Goal: Task Accomplishment & Management: Use online tool/utility

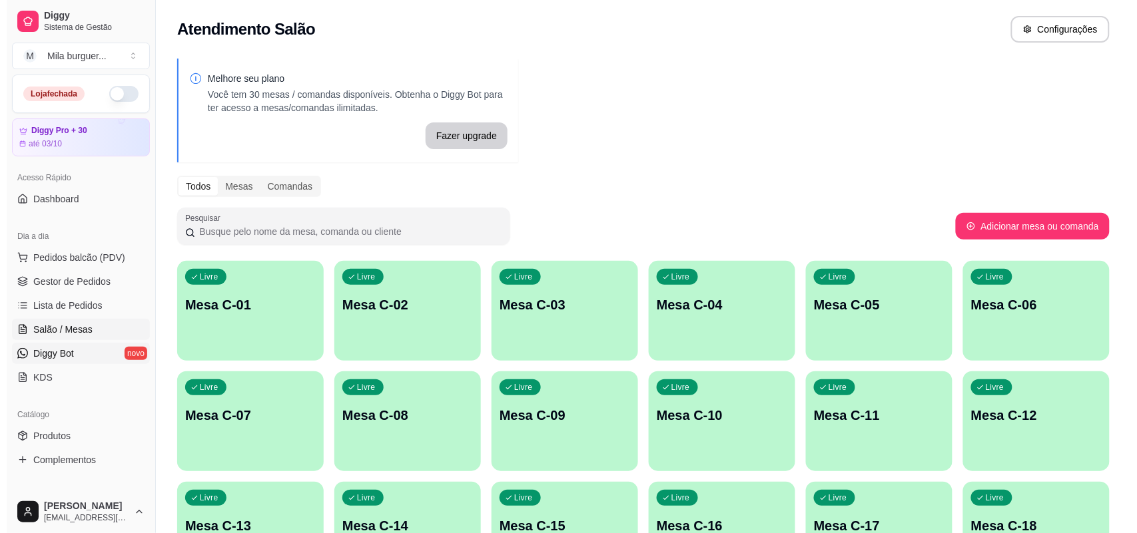
scroll to position [91, 0]
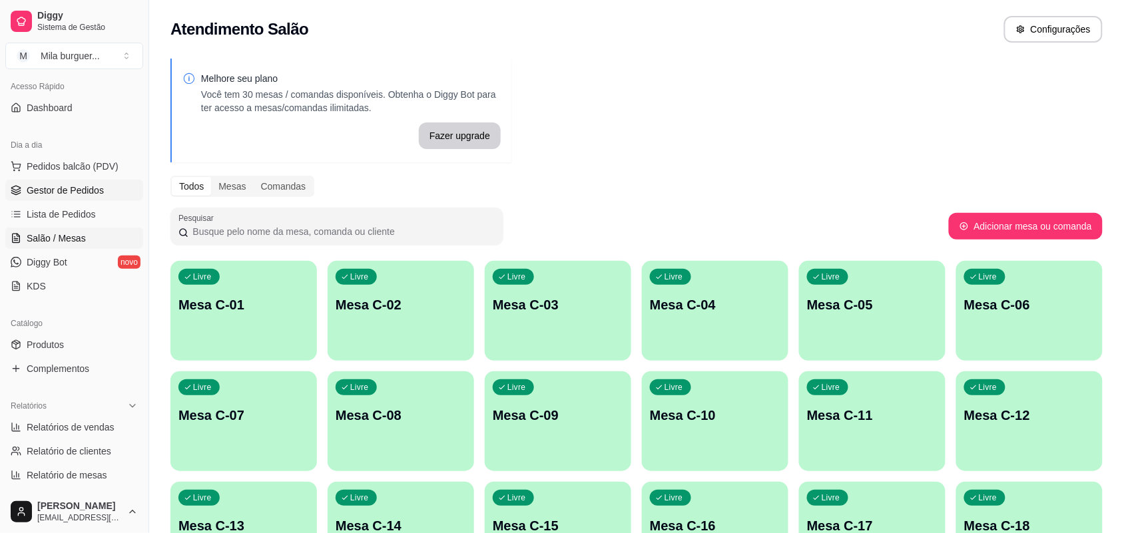
click at [79, 187] on span "Gestor de Pedidos" at bounding box center [65, 190] width 77 height 13
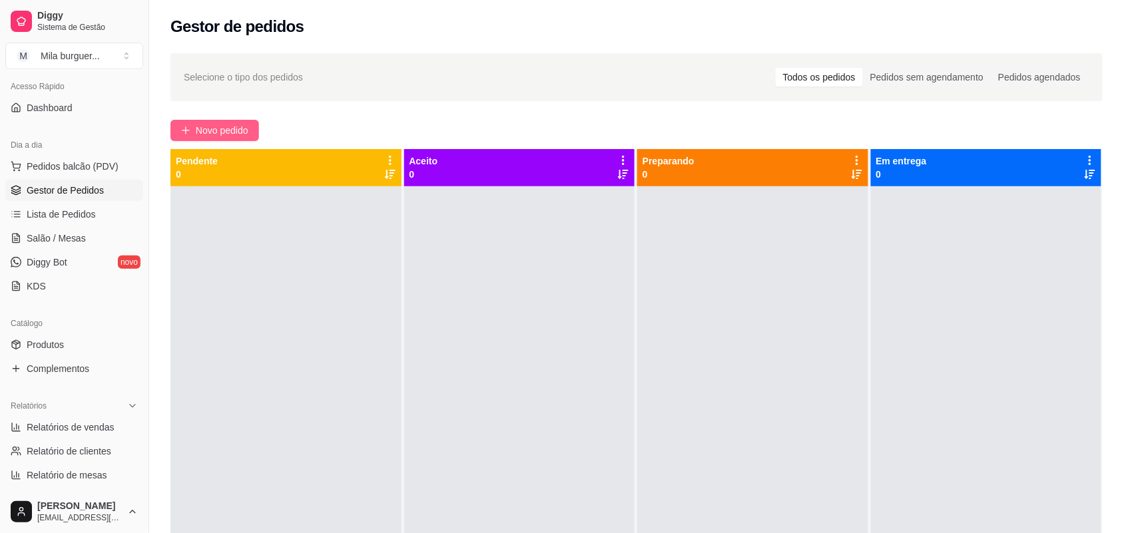
click at [228, 134] on span "Novo pedido" at bounding box center [222, 130] width 53 height 15
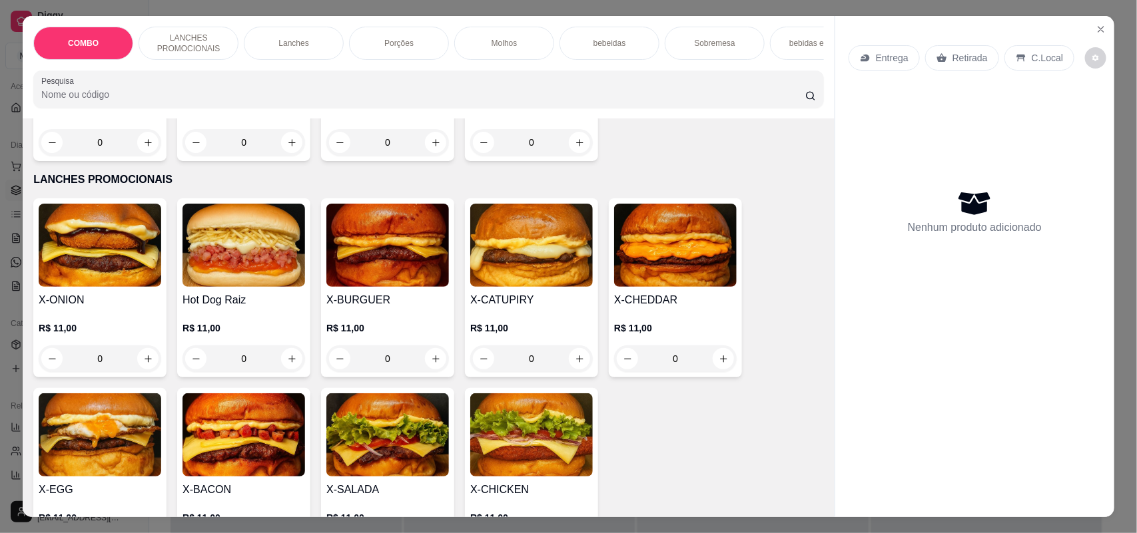
scroll to position [666, 0]
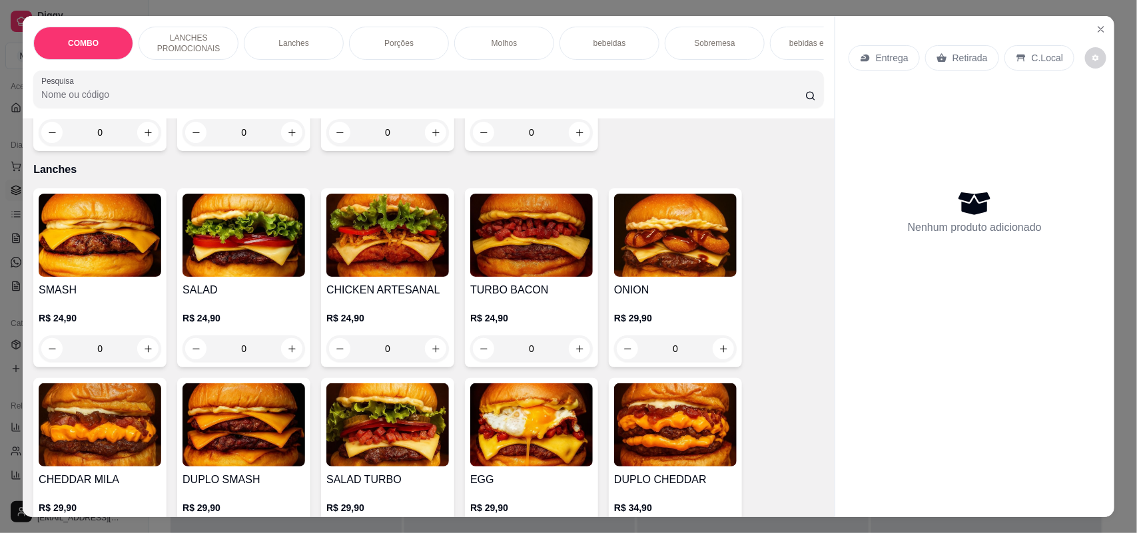
click at [255, 277] on img at bounding box center [243, 235] width 123 height 83
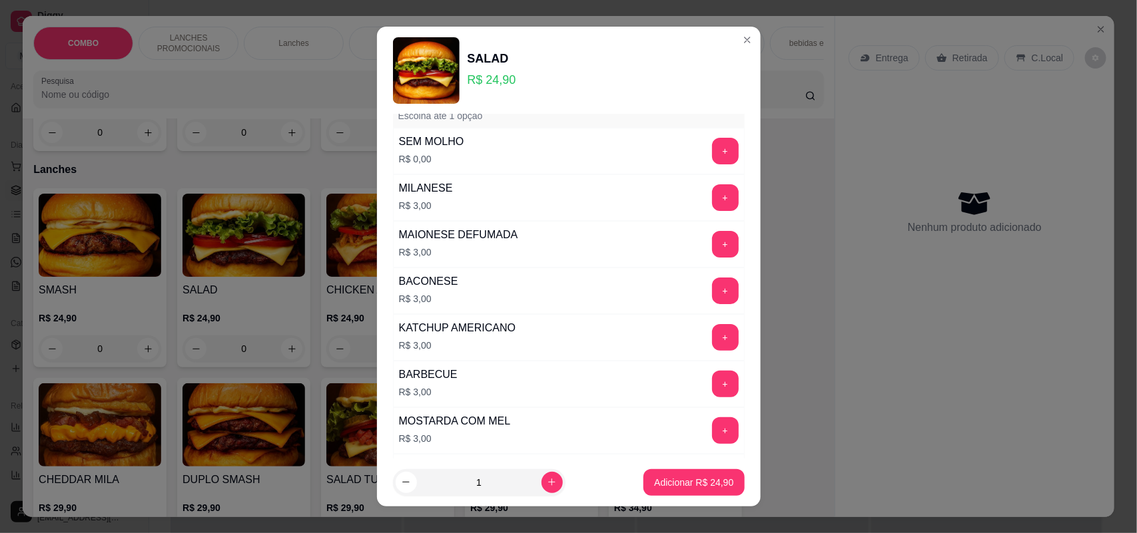
scroll to position [0, 0]
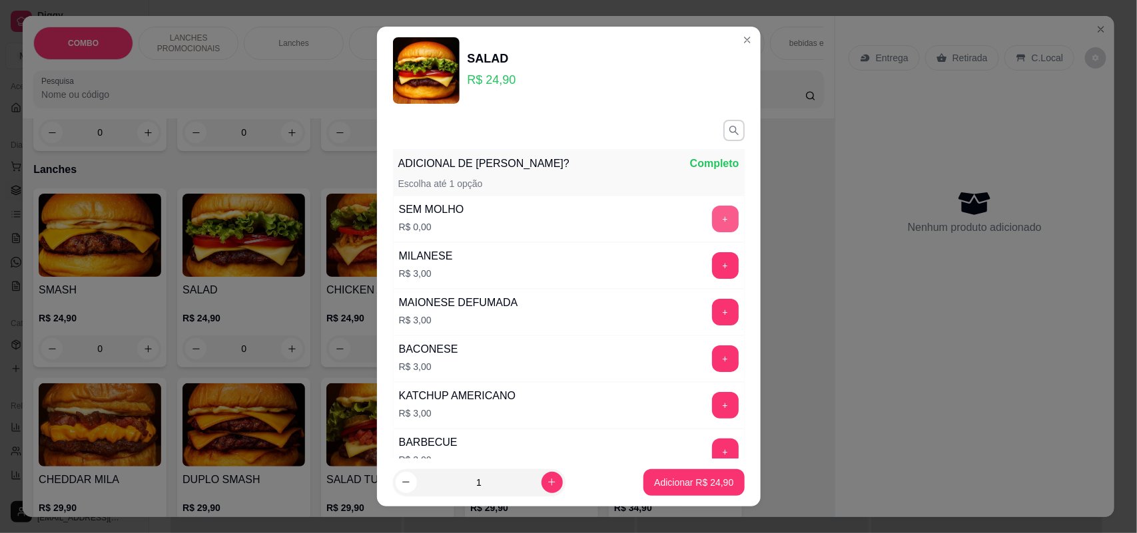
click at [712, 221] on button "+" at bounding box center [725, 219] width 27 height 27
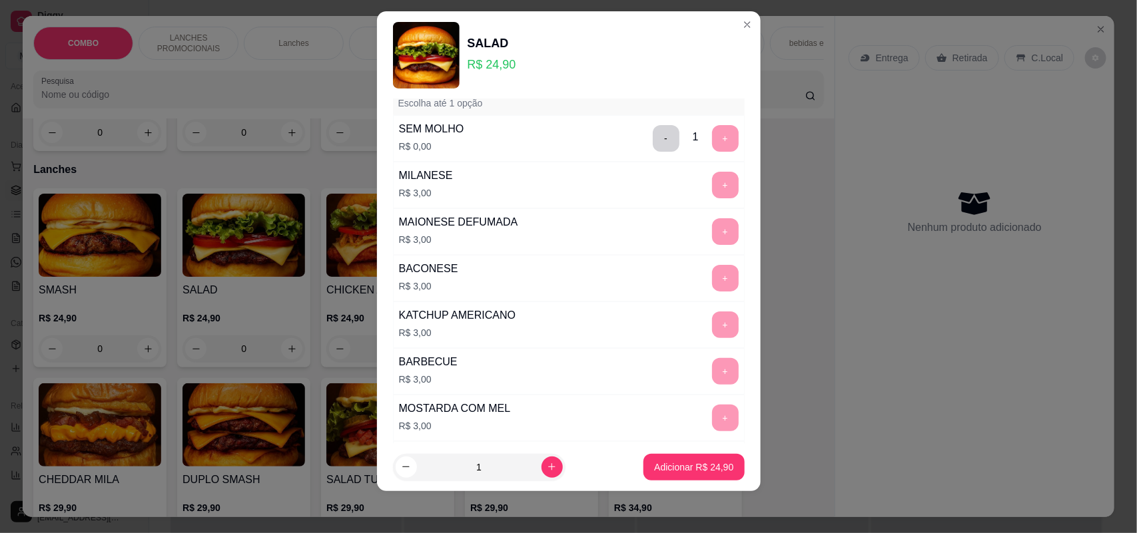
scroll to position [41, 0]
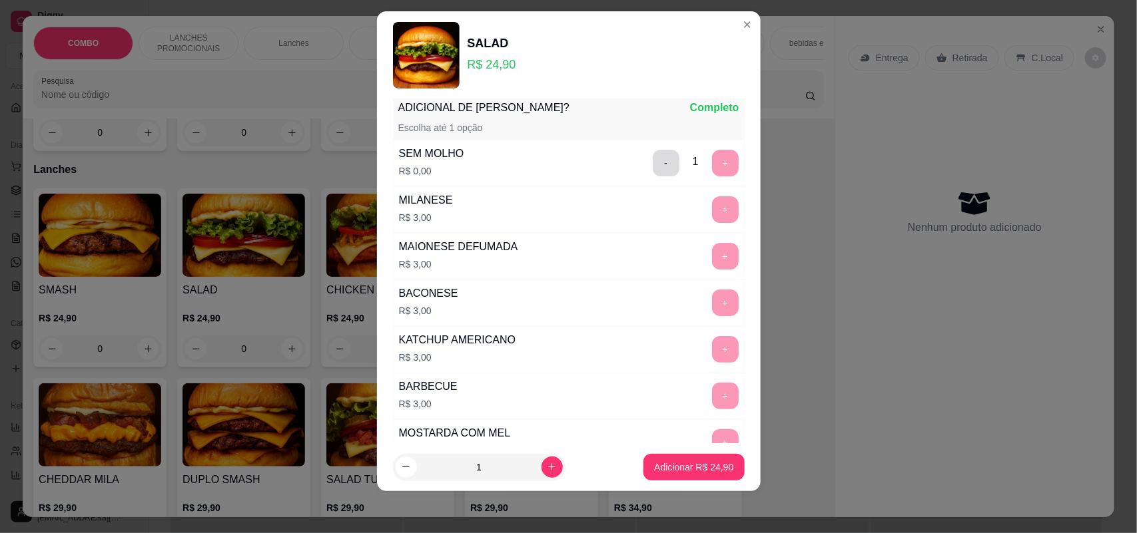
click at [653, 157] on button "-" at bounding box center [666, 163] width 27 height 27
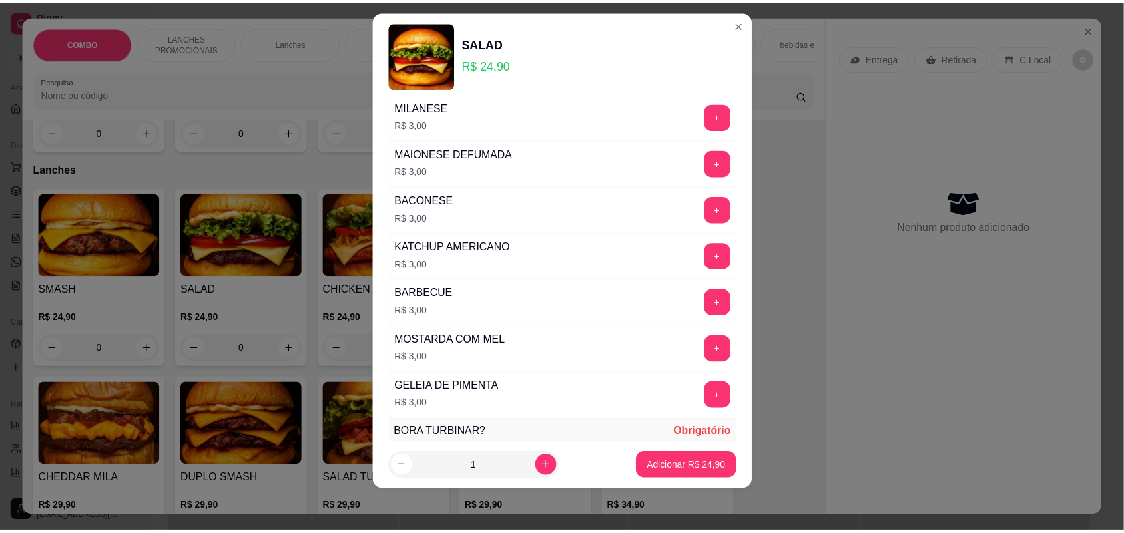
scroll to position [290, 0]
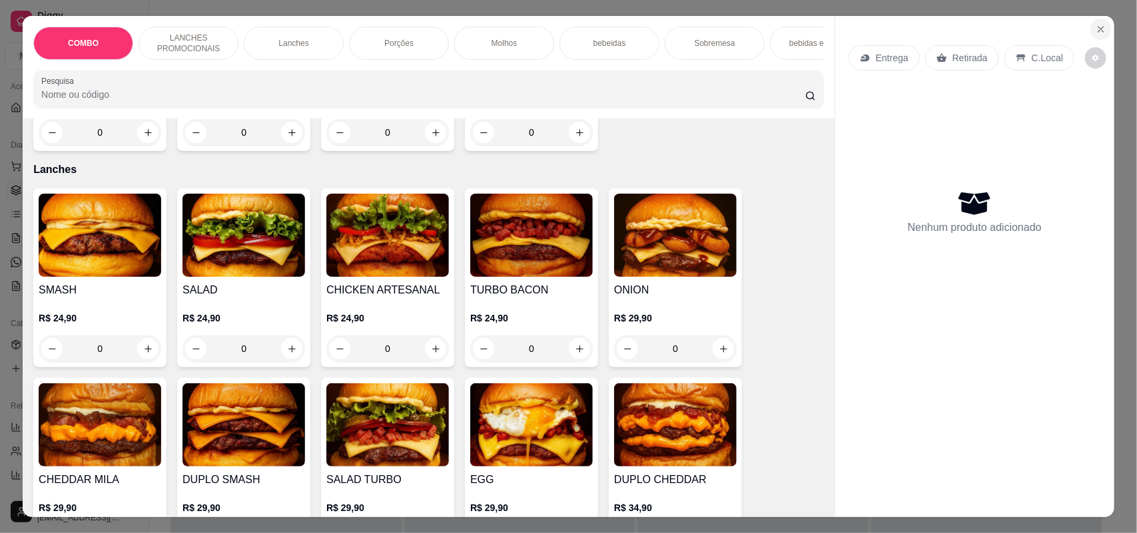
click at [1095, 28] on icon "Close" at bounding box center [1100, 29] width 11 height 11
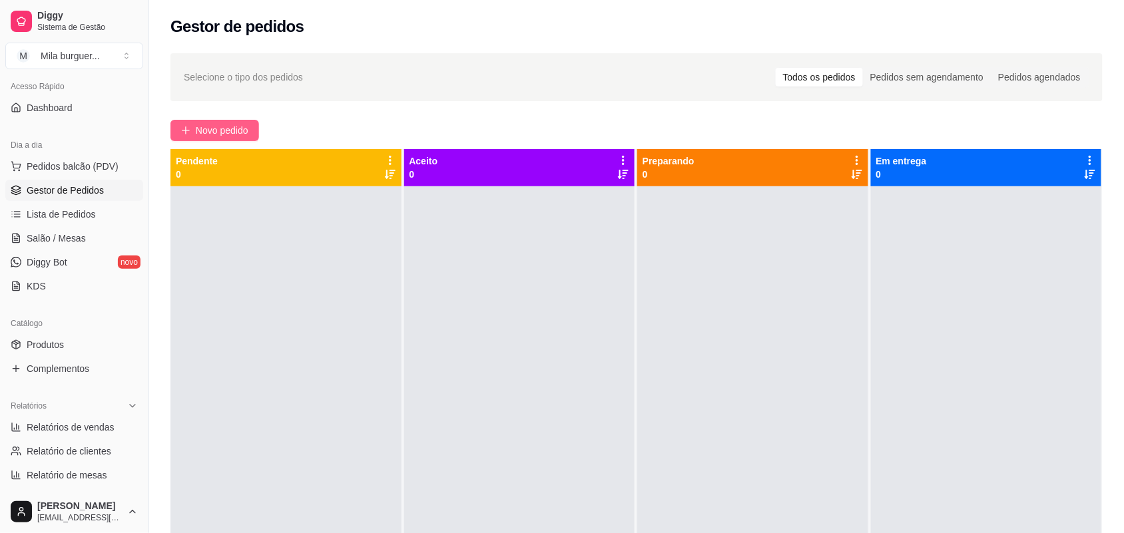
click at [216, 127] on span "Novo pedido" at bounding box center [222, 130] width 53 height 15
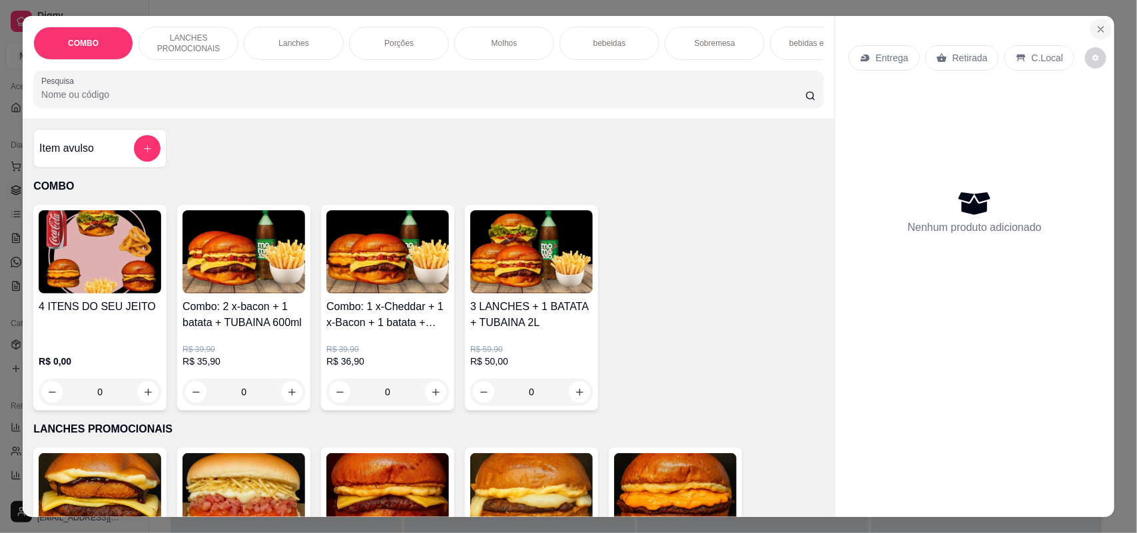
click at [1095, 32] on icon "Close" at bounding box center [1100, 29] width 11 height 11
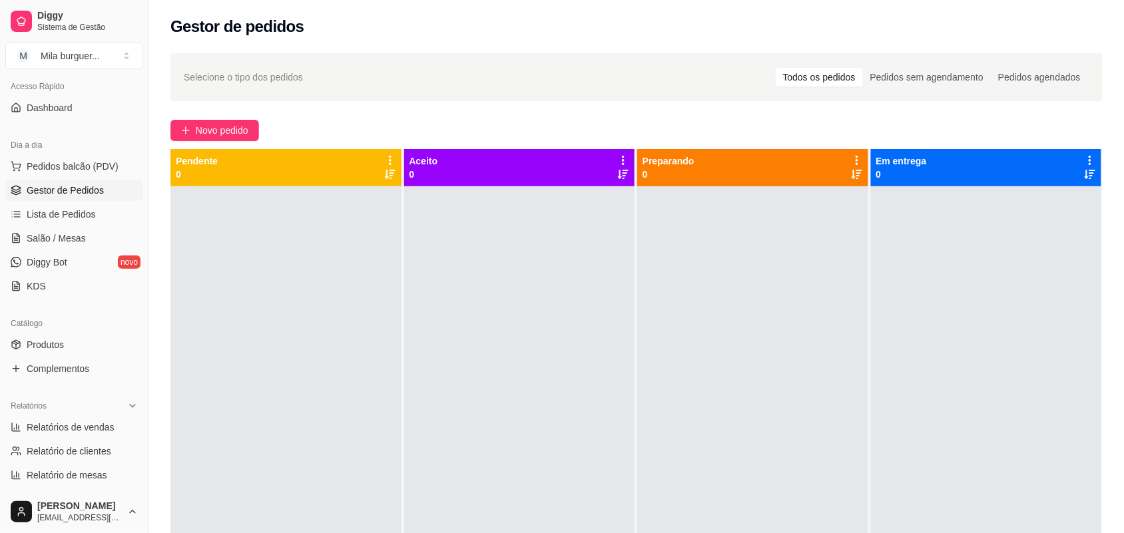
scroll to position [149, 0]
